Goal: Task Accomplishment & Management: Manage account settings

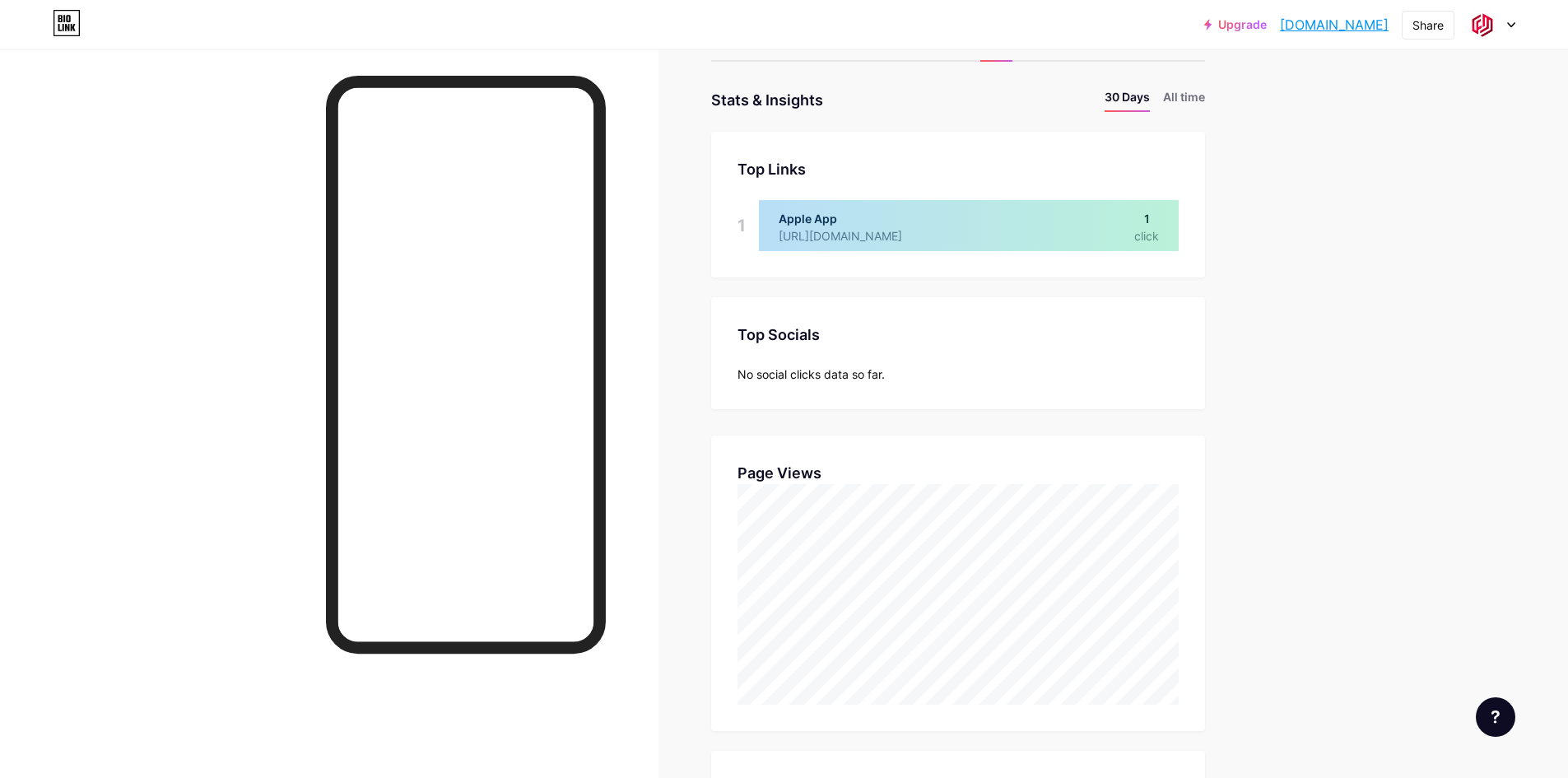
scroll to position [64, 0]
click at [1194, 103] on li "All time" at bounding box center [1184, 100] width 42 height 24
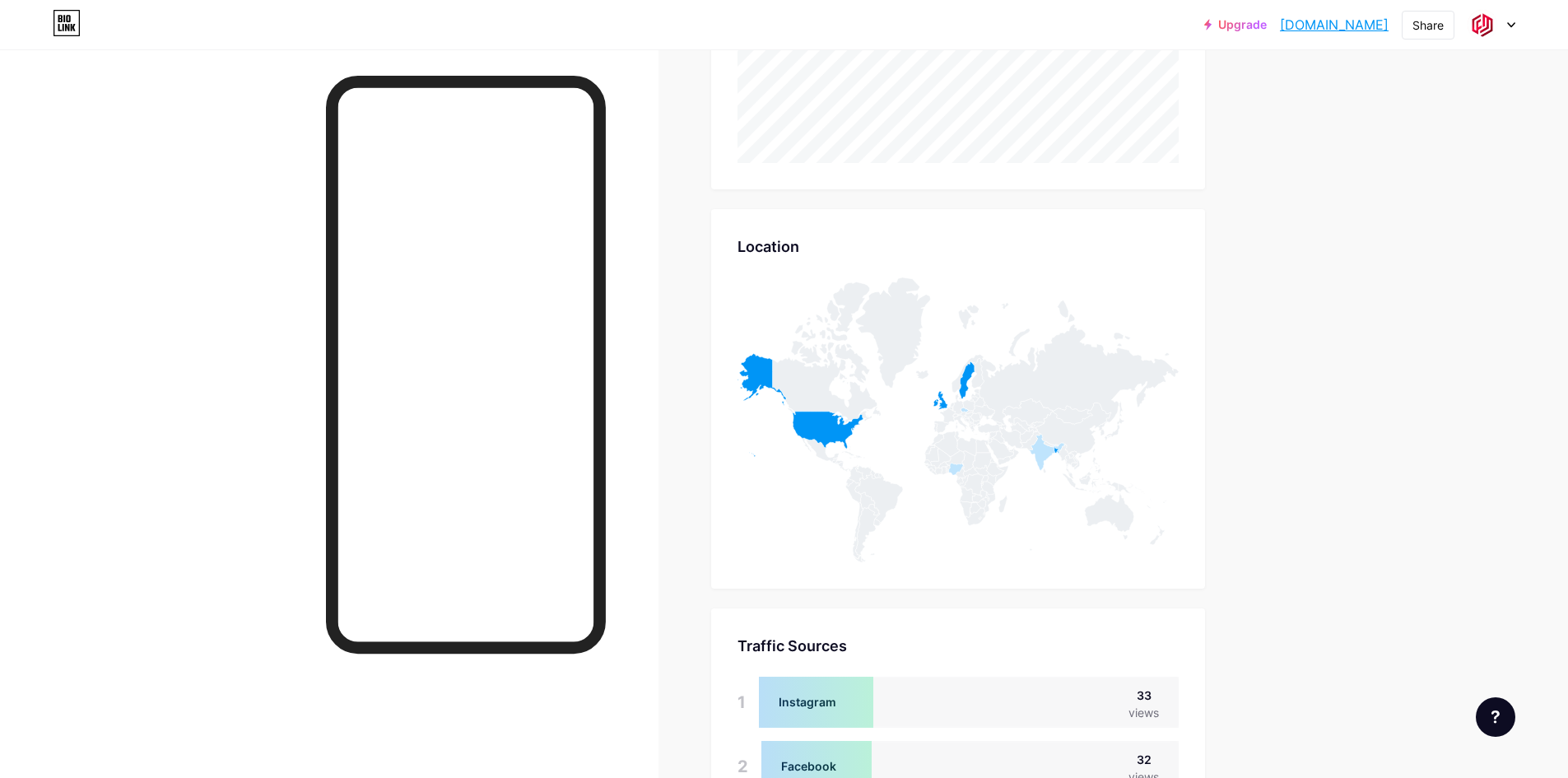
scroll to position [0, 0]
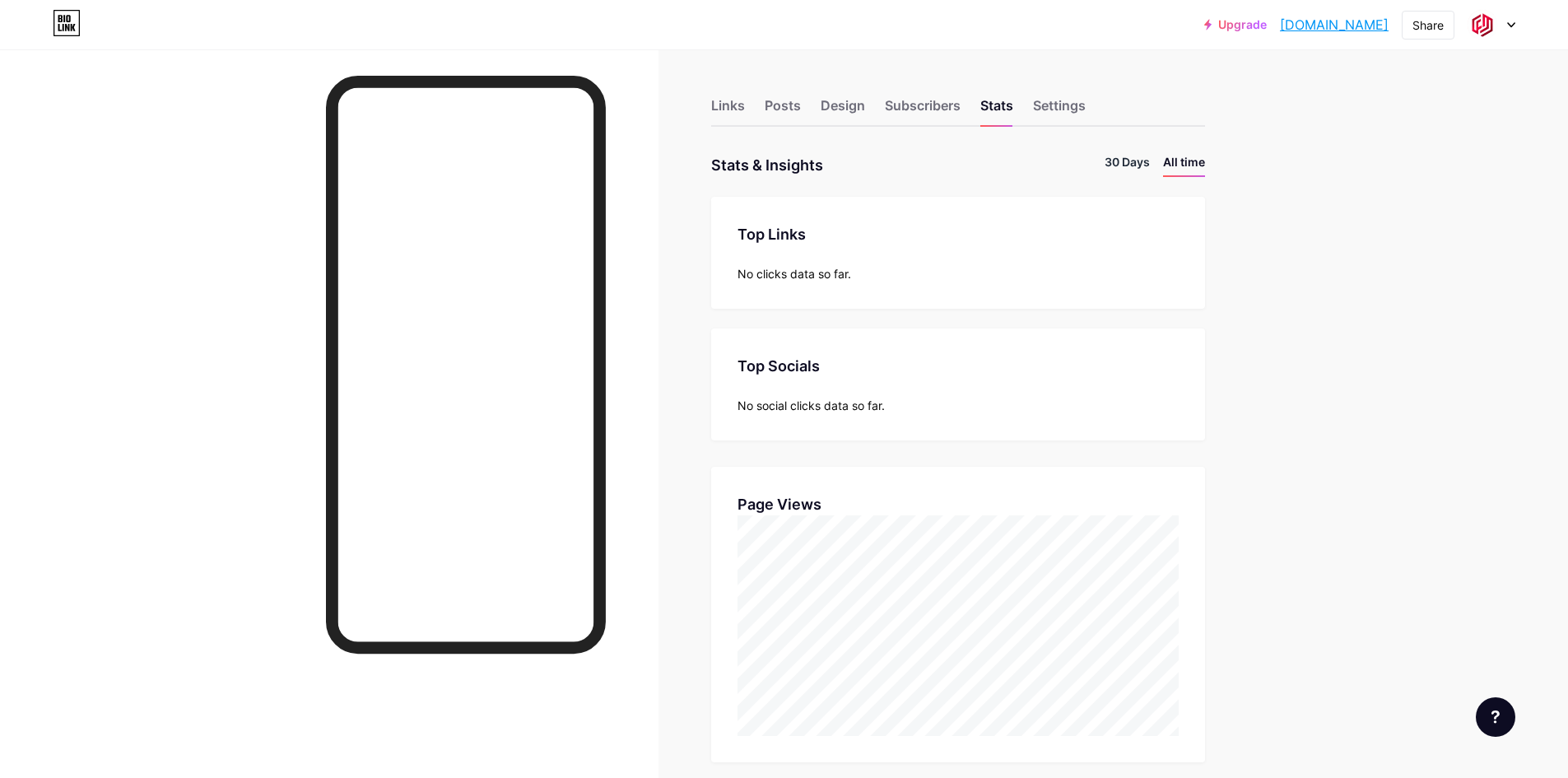
click at [1132, 156] on li "30 Days" at bounding box center [1127, 164] width 45 height 24
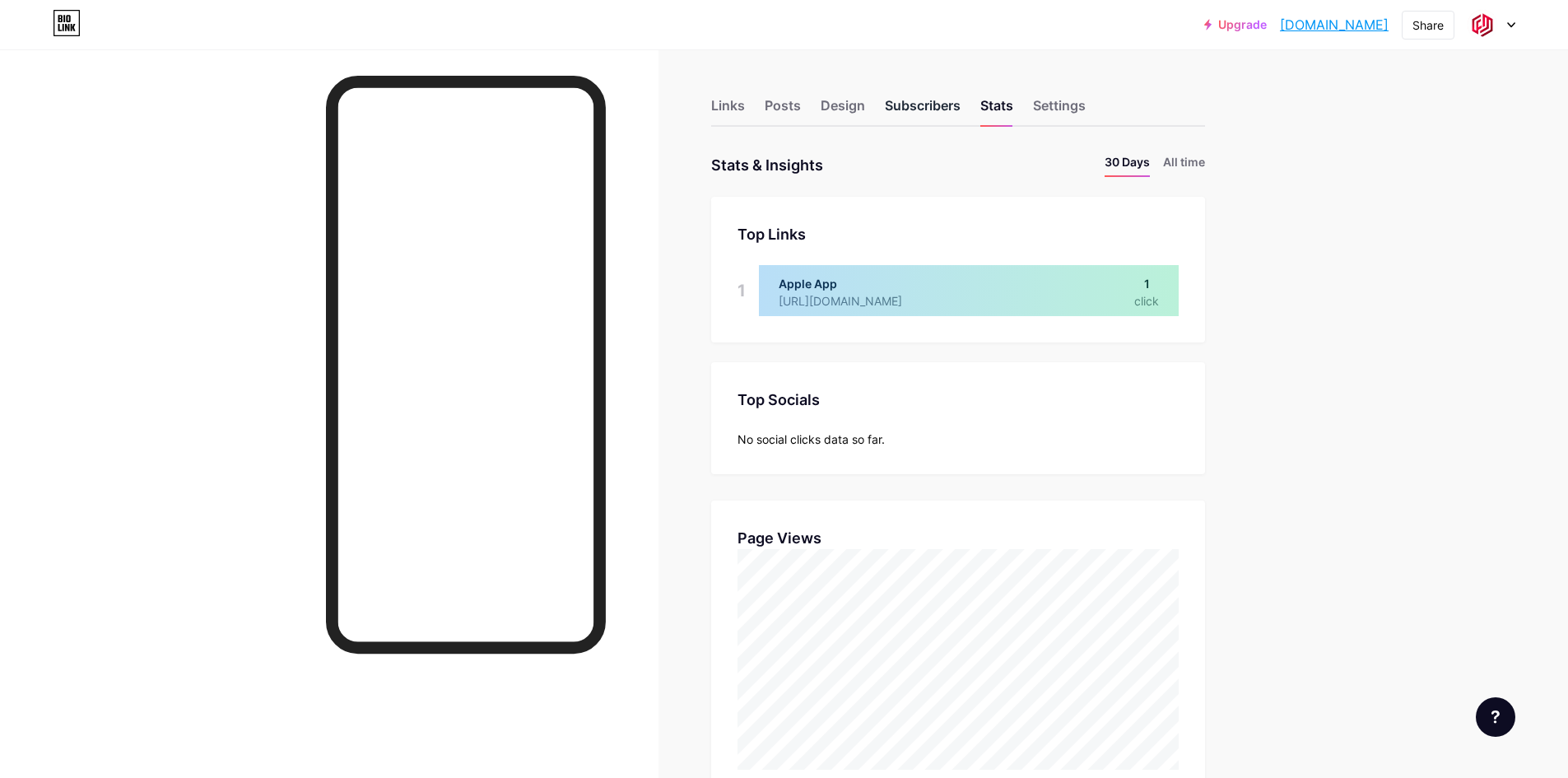
click at [927, 105] on div "Subscribers" at bounding box center [922, 109] width 76 height 29
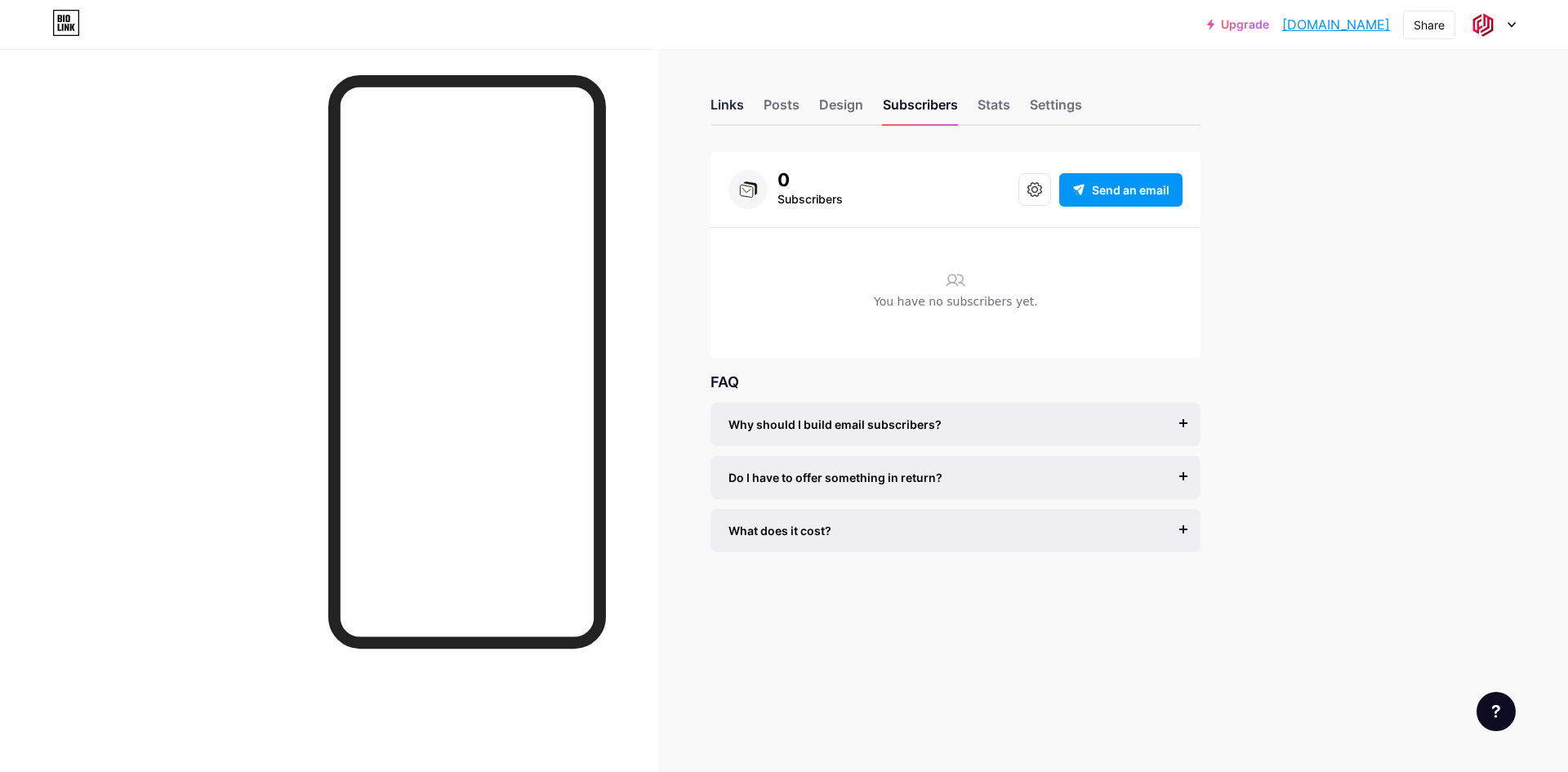
click at [718, 107] on div "Links" at bounding box center [727, 109] width 34 height 29
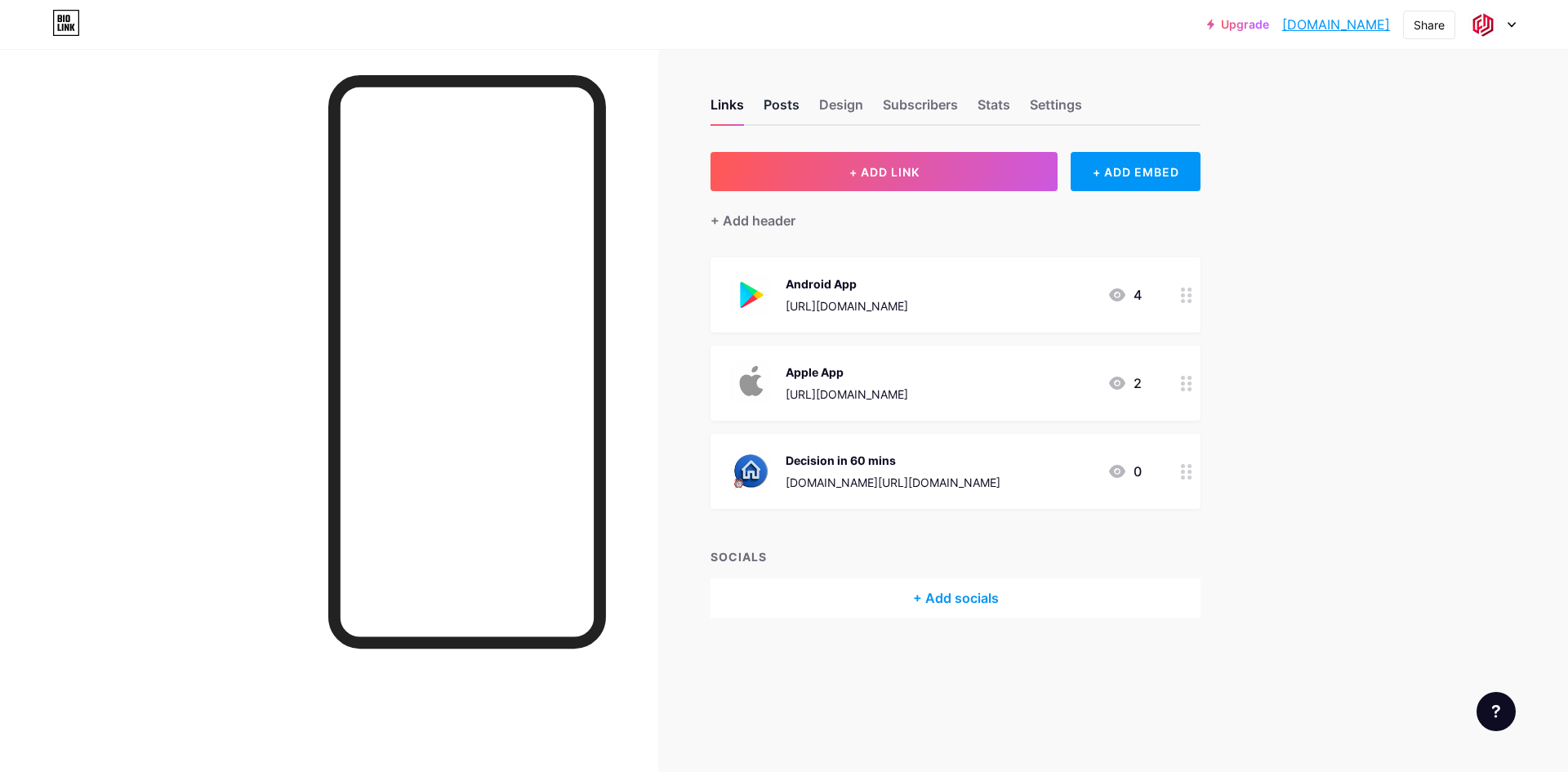
click at [778, 107] on div "Posts" at bounding box center [782, 109] width 36 height 29
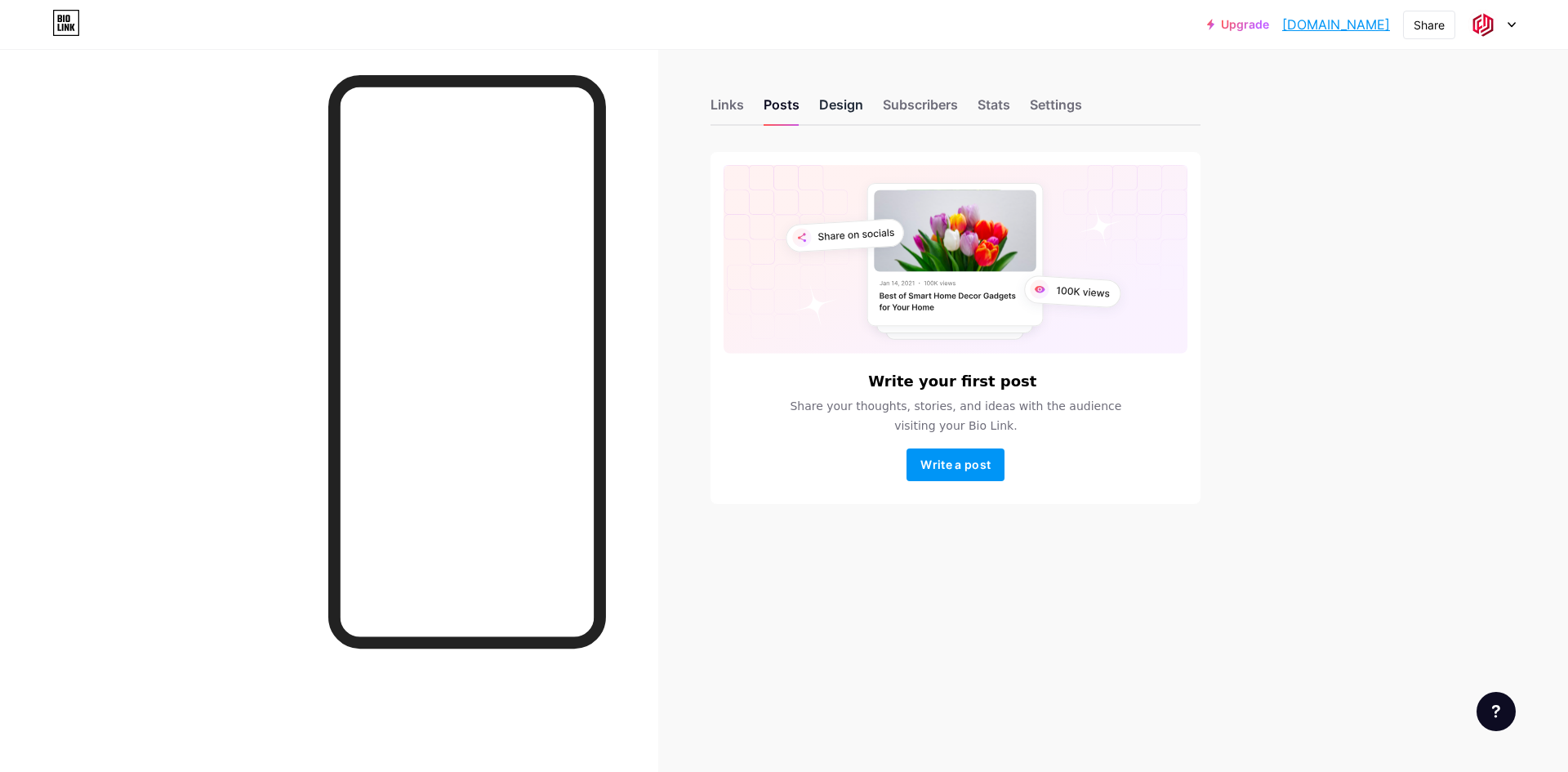
click at [844, 103] on div "Design" at bounding box center [841, 109] width 44 height 29
